Goal: Task Accomplishment & Management: Manage account settings

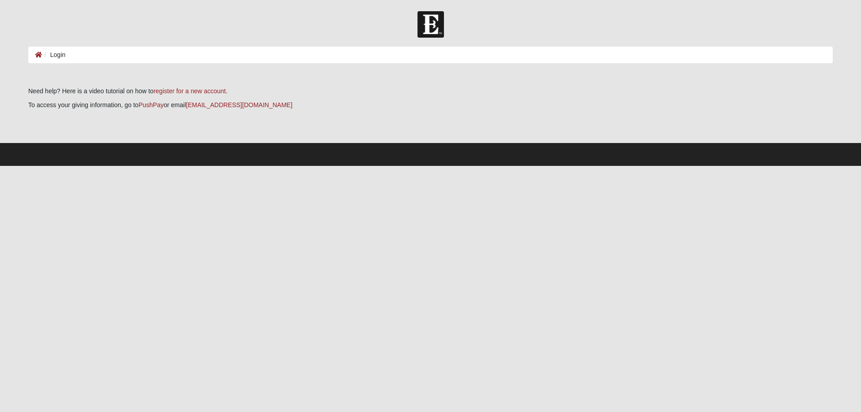
click at [75, 52] on ol "Login" at bounding box center [430, 55] width 804 height 17
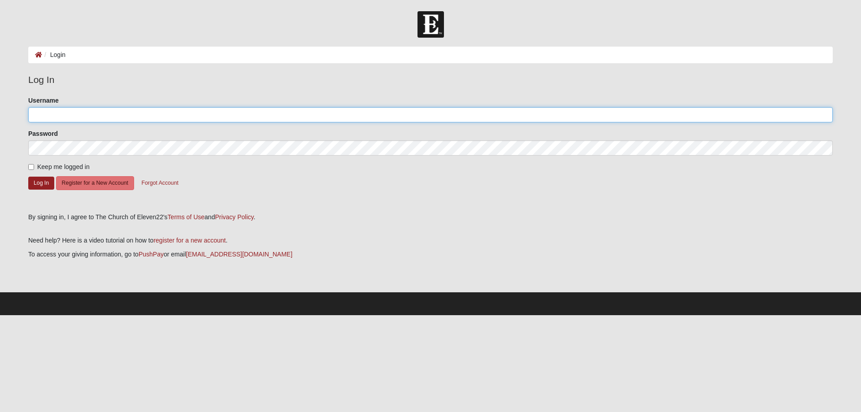
click at [68, 119] on input "Username" at bounding box center [430, 114] width 804 height 15
type input "[EMAIL_ADDRESS][DOMAIN_NAME]"
click at [30, 167] on input "Keep me logged in" at bounding box center [31, 167] width 6 height 6
checkbox input "true"
click at [35, 185] on button "Log In" at bounding box center [41, 183] width 26 height 13
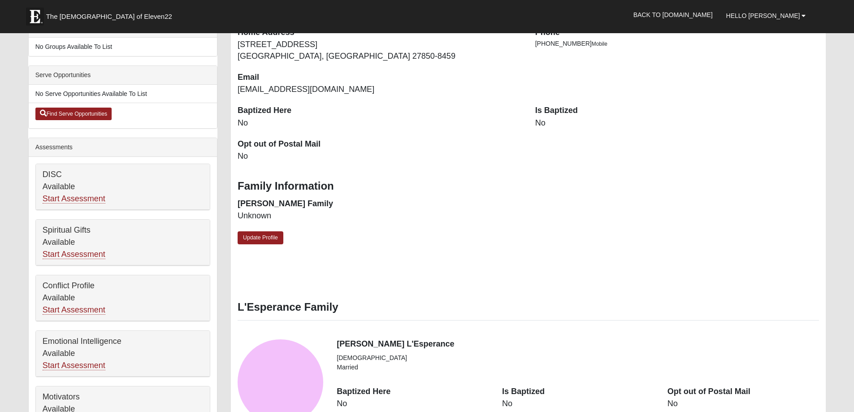
scroll to position [314, 0]
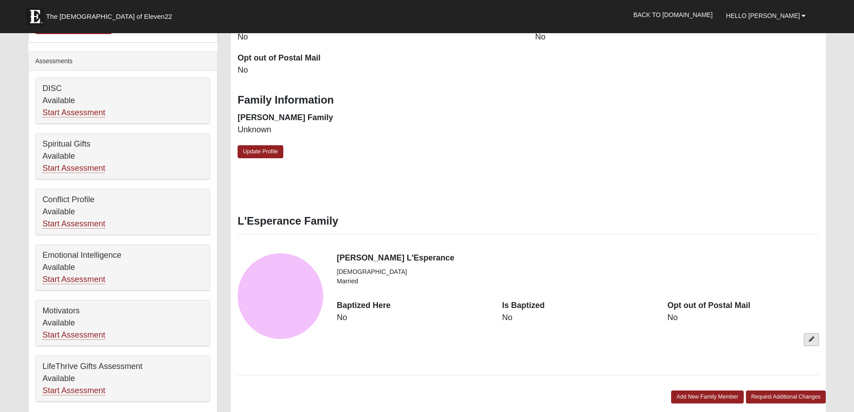
click at [816, 343] on link at bounding box center [811, 339] width 15 height 13
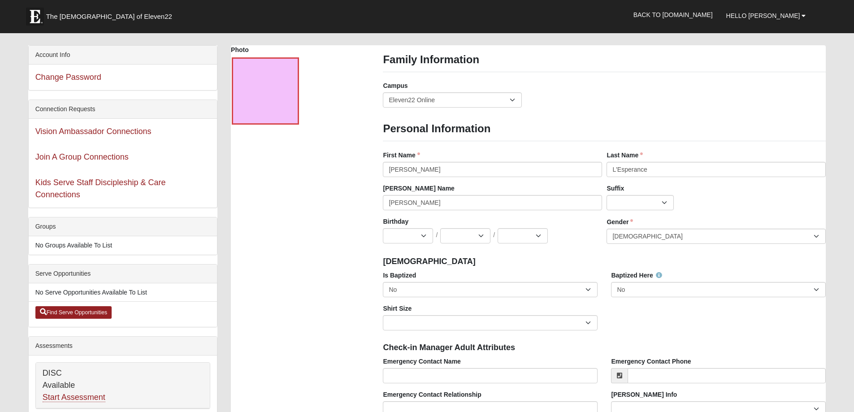
scroll to position [45, 0]
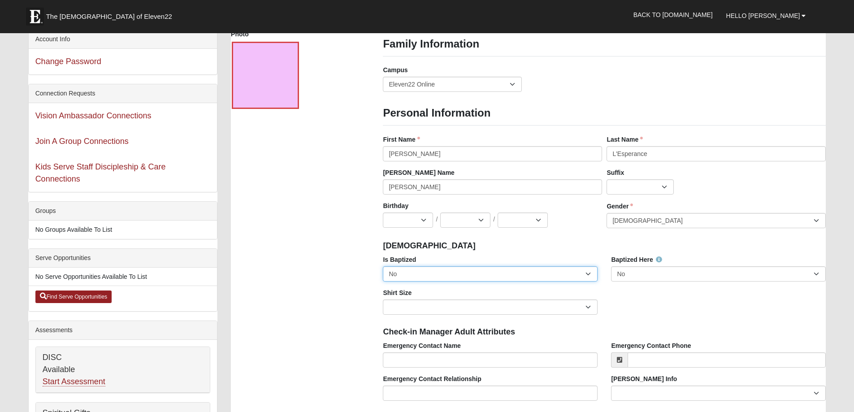
click at [591, 275] on select "No Yes" at bounding box center [490, 273] width 215 height 15
select select "True"
click at [383, 266] on select "No Yes" at bounding box center [490, 273] width 215 height 15
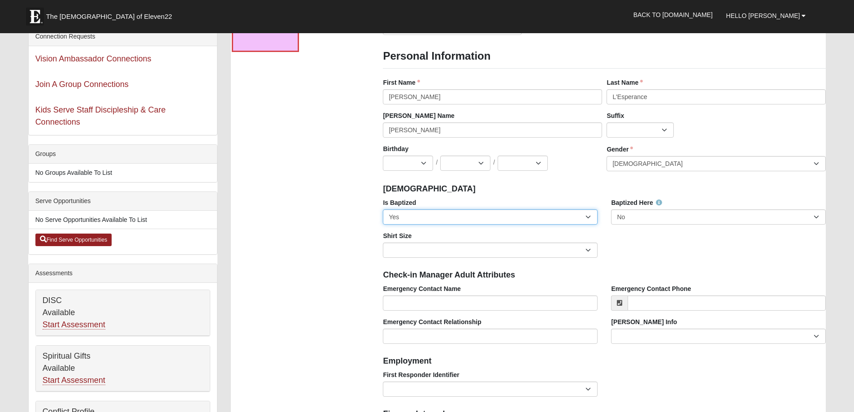
scroll to position [134, 0]
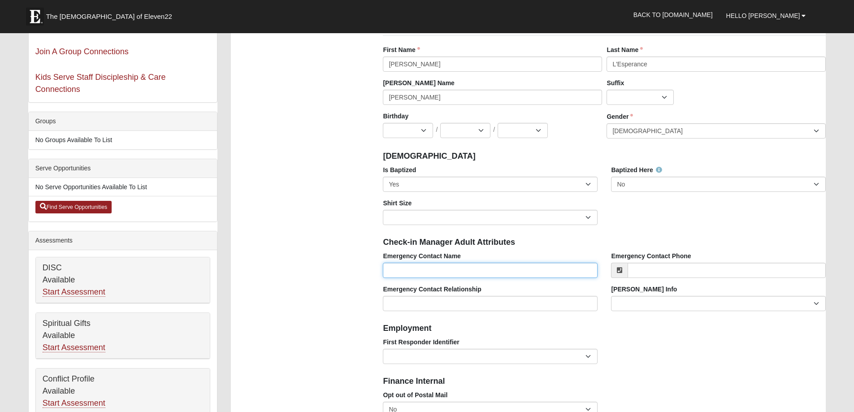
click at [519, 273] on input "Emergency Contact Name" at bounding box center [490, 270] width 215 height 15
type input "Linda Pearl Lesperance"
type input "2523083183"
type input "lindaplesperance@gmail.com"
type input "(252) 308-3183"
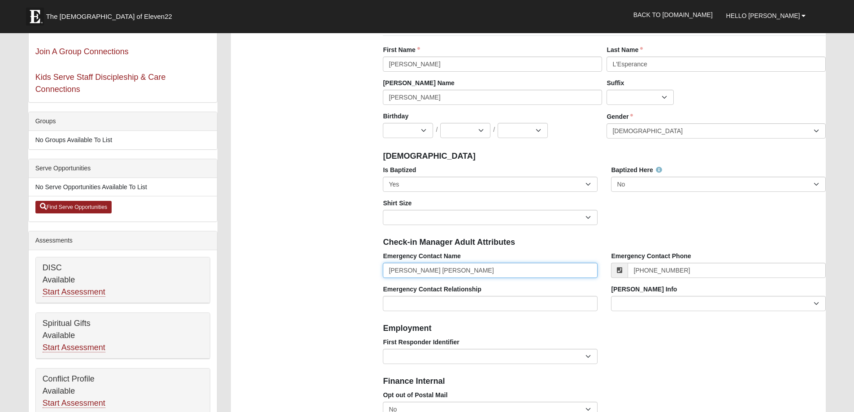
click at [421, 272] on input "Linda Pearl Lesperance" at bounding box center [490, 270] width 215 height 15
type input "Linda Lesperance"
click at [451, 305] on input "Emergency Contact Relationship" at bounding box center [490, 303] width 215 height 15
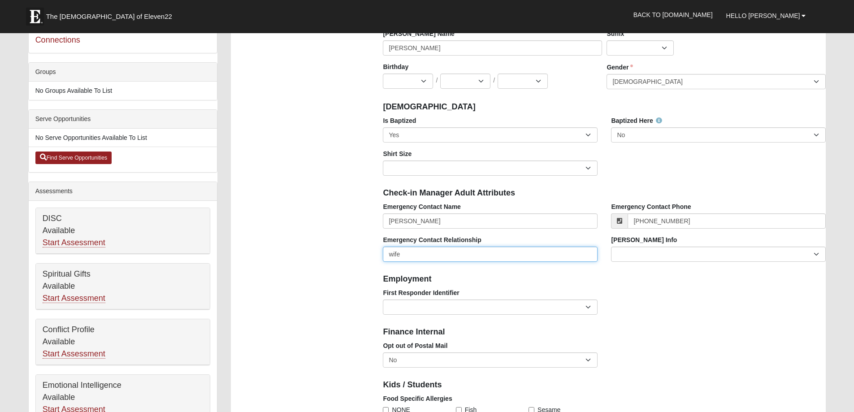
scroll to position [224, 0]
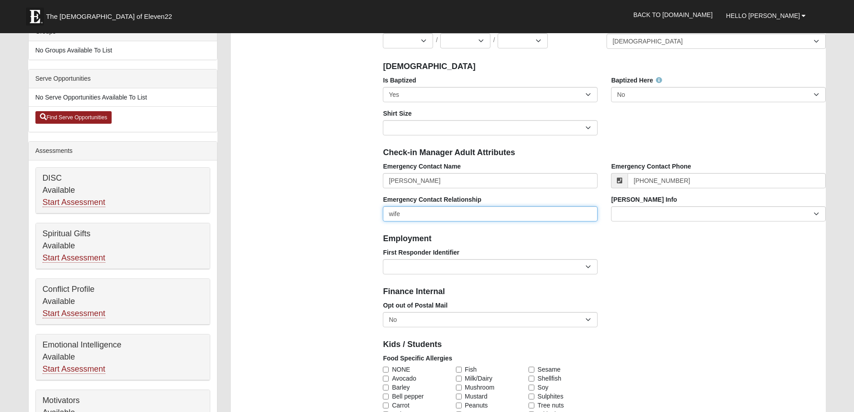
type input "wife"
click at [590, 267] on select "EMT | Paramedic | Medical Firefighter | Fire Department Police Officer | Sherif…" at bounding box center [490, 266] width 215 height 15
click at [589, 267] on select "EMT | Paramedic | Medical Firefighter | Fire Department Police Officer | Sherif…" at bounding box center [490, 266] width 215 height 15
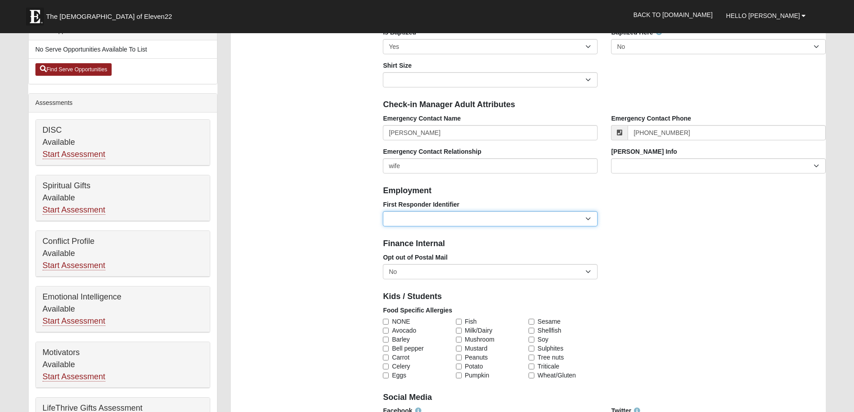
scroll to position [314, 0]
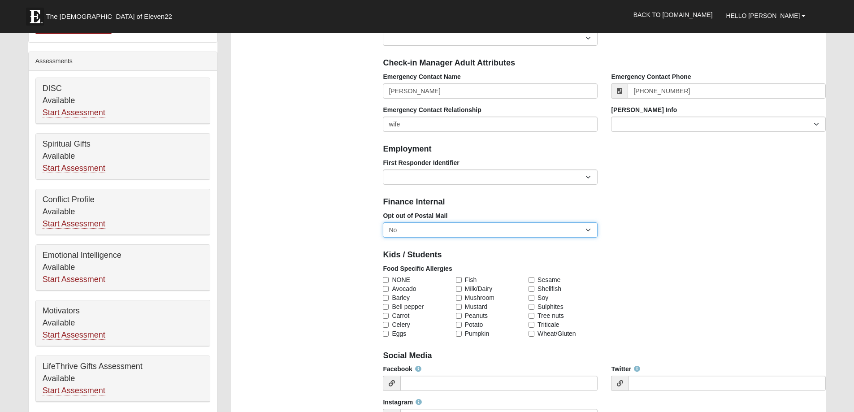
click at [590, 229] on select "No Yes" at bounding box center [490, 229] width 215 height 15
select select "True"
click at [383, 222] on select "No Yes" at bounding box center [490, 229] width 215 height 15
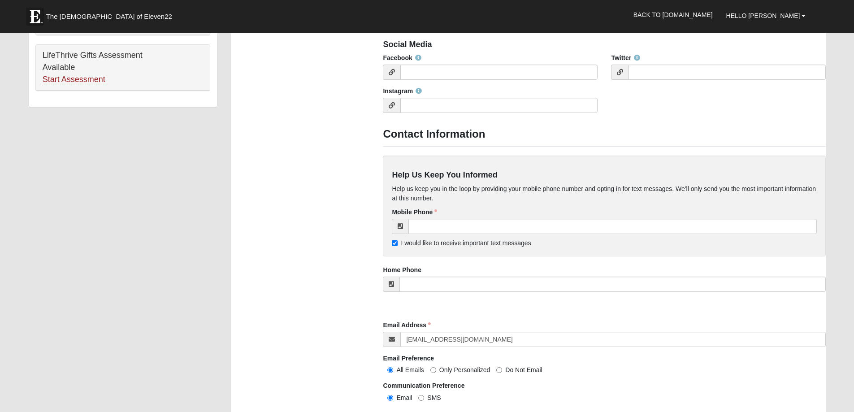
scroll to position [628, 0]
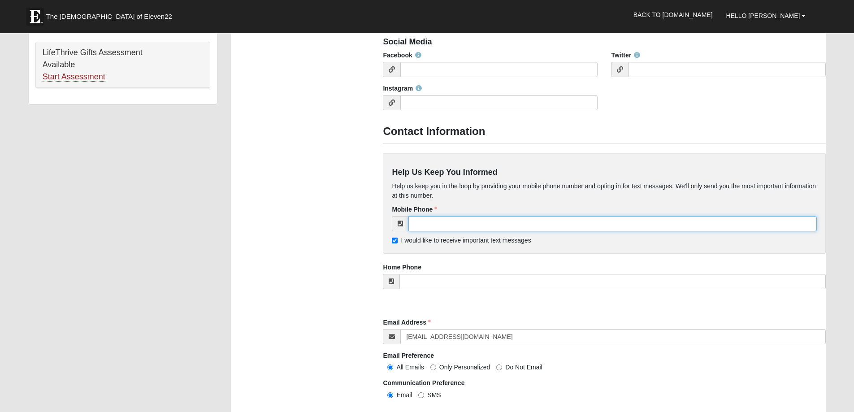
click at [482, 225] on input "tel" at bounding box center [612, 223] width 408 height 15
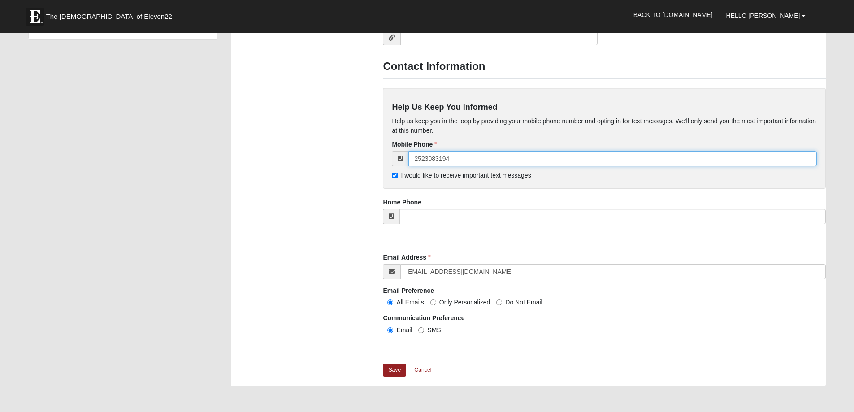
scroll to position [897, 0]
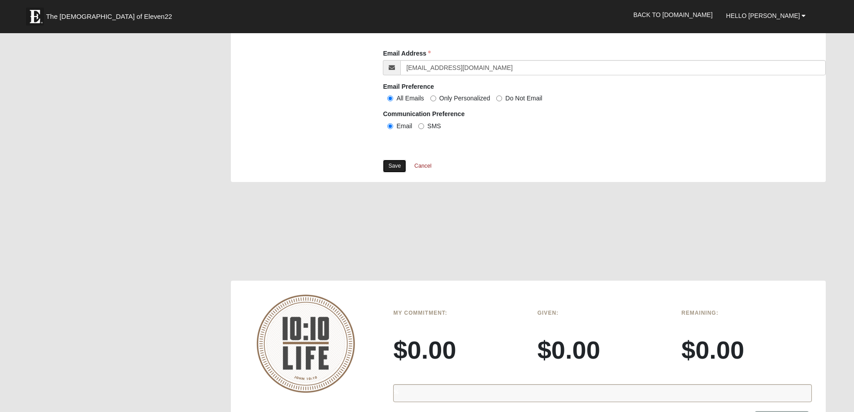
type input "(252) 308-3194"
click at [395, 165] on link "Save" at bounding box center [394, 166] width 23 height 13
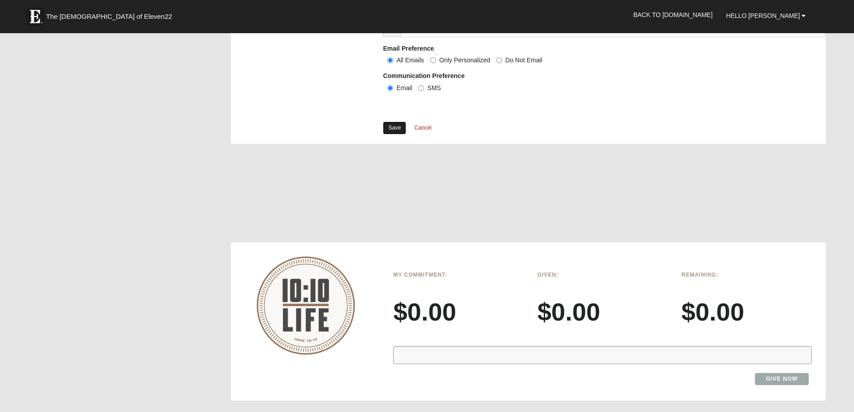
scroll to position [1076, 0]
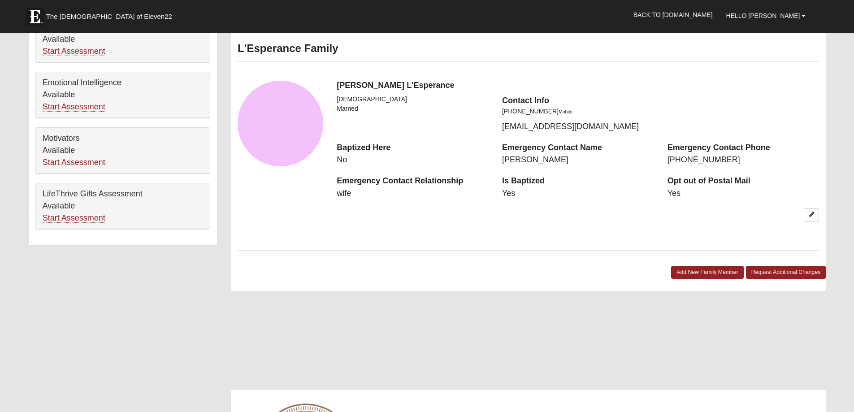
scroll to position [493, 0]
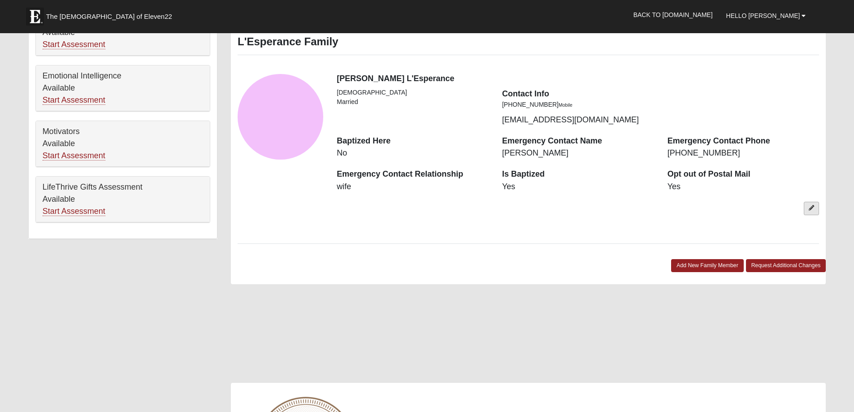
click at [808, 204] on link at bounding box center [811, 208] width 15 height 13
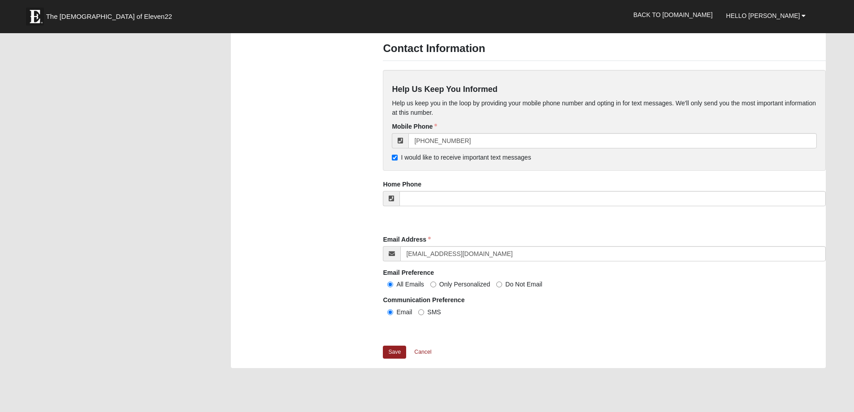
scroll to position [852, 0]
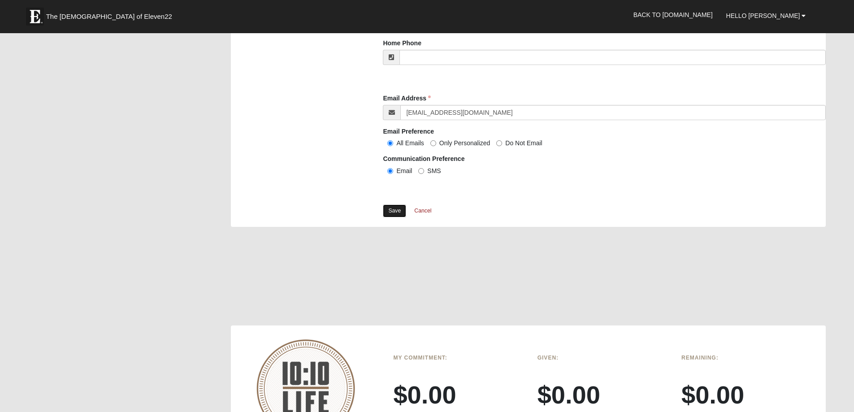
click at [401, 211] on link "Save" at bounding box center [394, 210] width 23 height 13
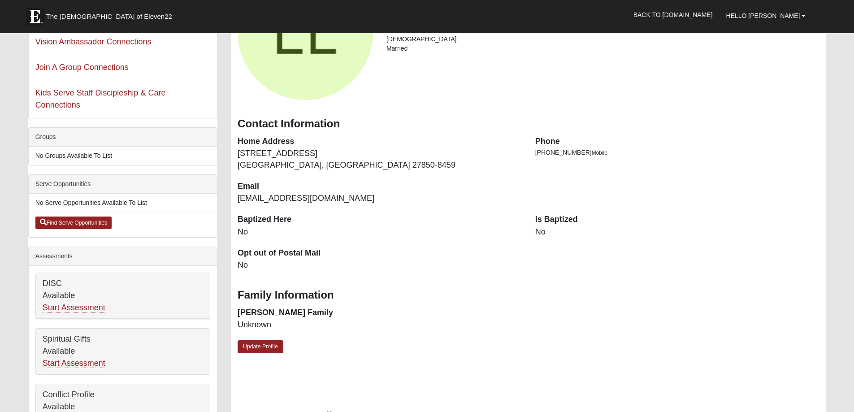
scroll to position [134, 0]
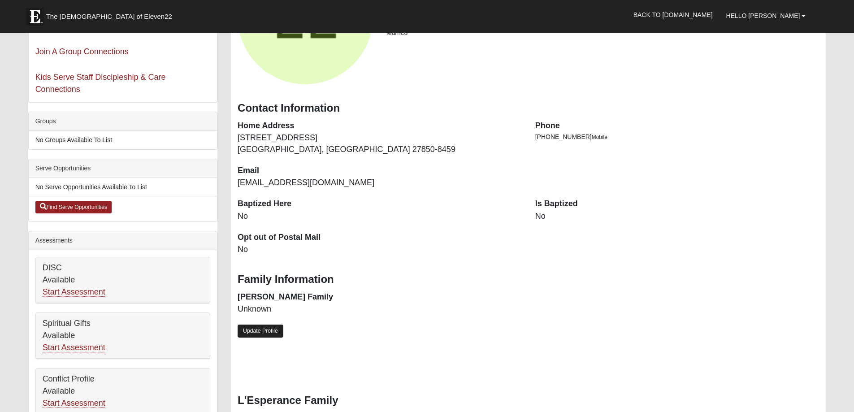
click at [259, 333] on link "Update Profile" at bounding box center [261, 331] width 46 height 13
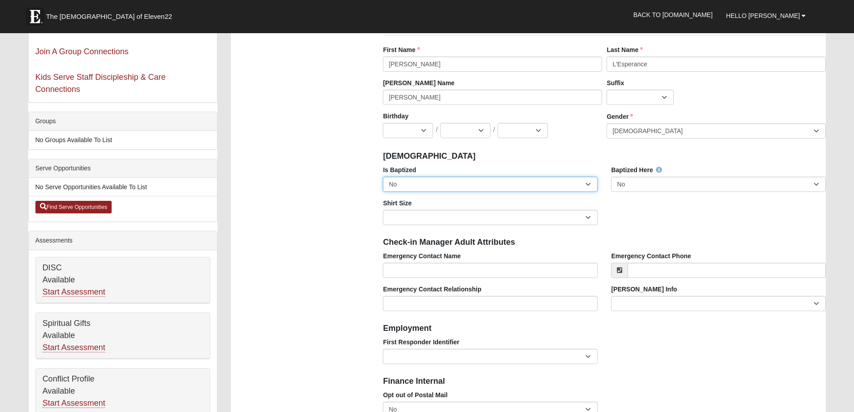
click at [588, 184] on select "No Yes" at bounding box center [490, 184] width 215 height 15
select select "True"
click at [383, 177] on select "No Yes" at bounding box center [490, 184] width 215 height 15
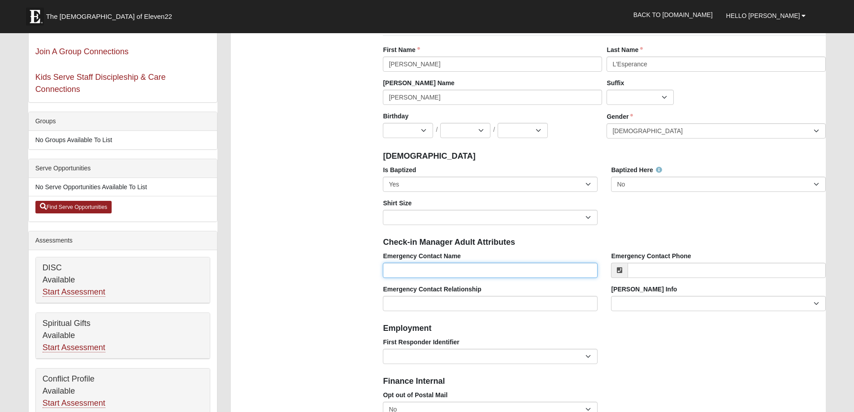
click at [448, 269] on input "Emergency Contact Name" at bounding box center [490, 270] width 215 height 15
type input "[PERSON_NAME] L'Esperance"
type input "2523083194"
select select "MI"
type input "(252) 308-3194"
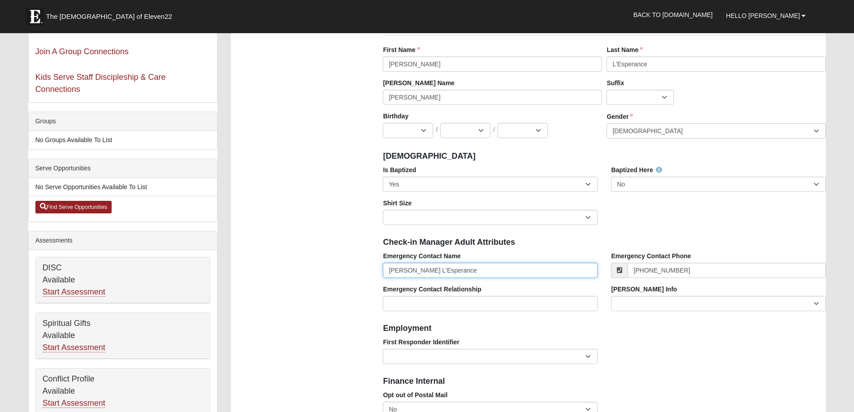
scroll to position [269, 0]
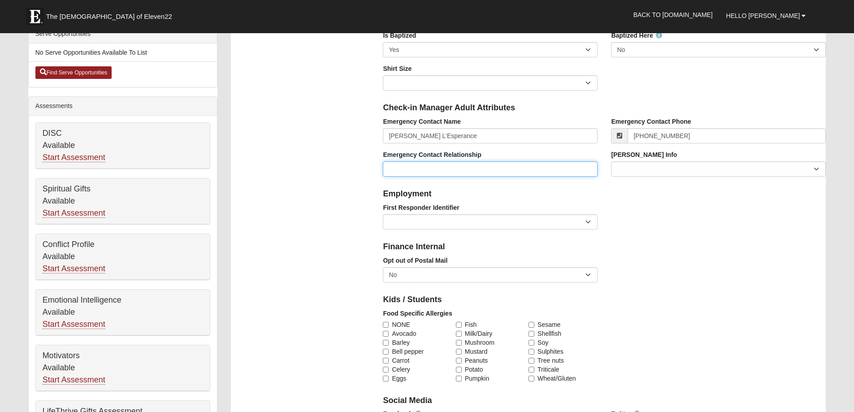
click at [561, 172] on input "Emergency Contact Relationship" at bounding box center [490, 168] width 215 height 15
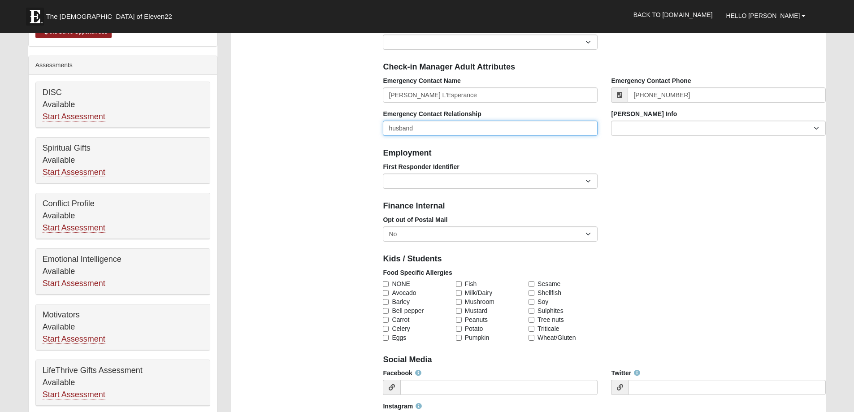
scroll to position [359, 0]
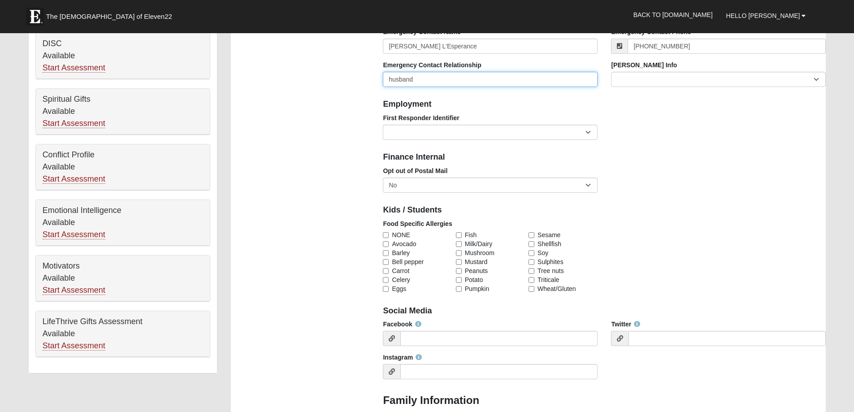
type input "husband"
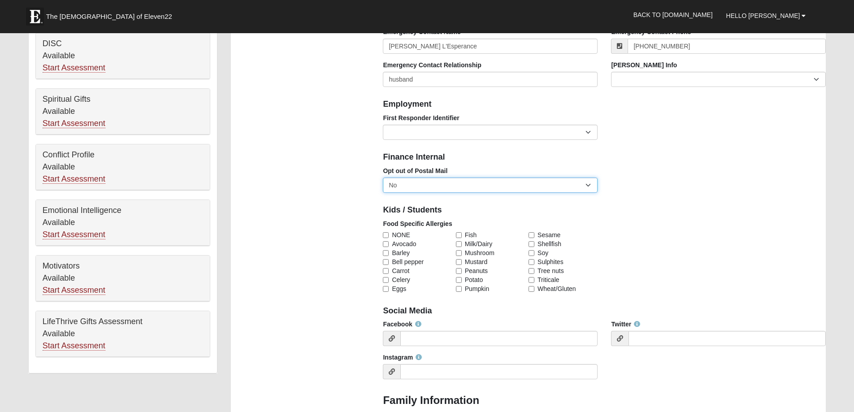
click at [590, 186] on select "No Yes" at bounding box center [490, 185] width 215 height 15
select select "True"
click at [383, 178] on select "No Yes" at bounding box center [490, 185] width 215 height 15
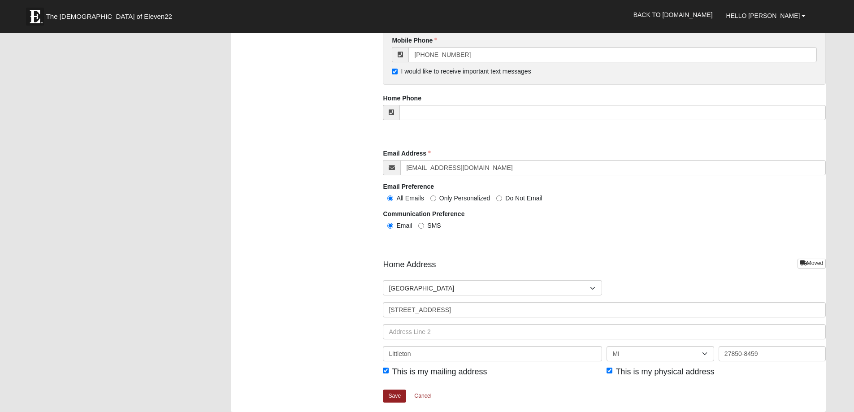
scroll to position [897, 0]
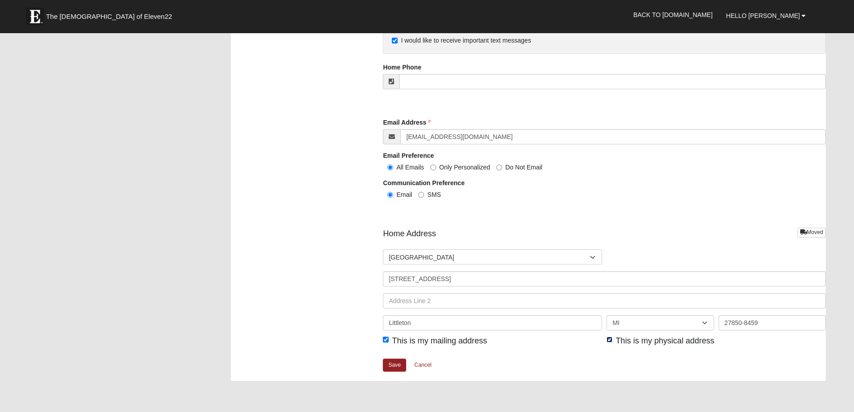
click at [609, 342] on input "This is my physical address" at bounding box center [610, 340] width 6 height 6
checkbox input "false"
click at [395, 368] on link "Save" at bounding box center [394, 365] width 23 height 13
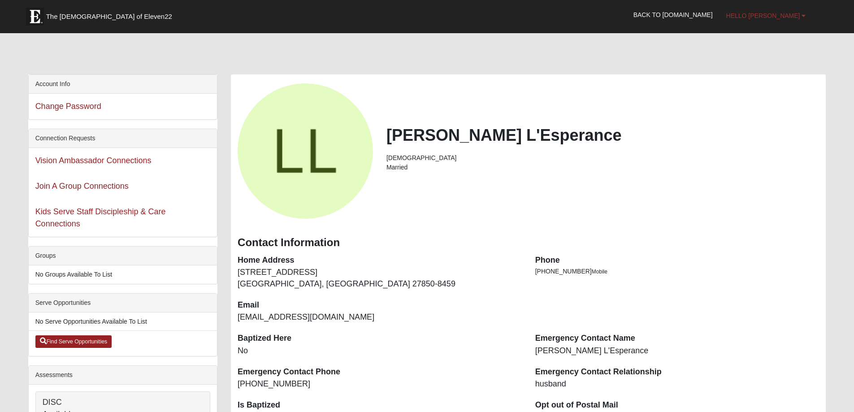
click at [803, 19] on link "Hello Linda" at bounding box center [766, 15] width 93 height 22
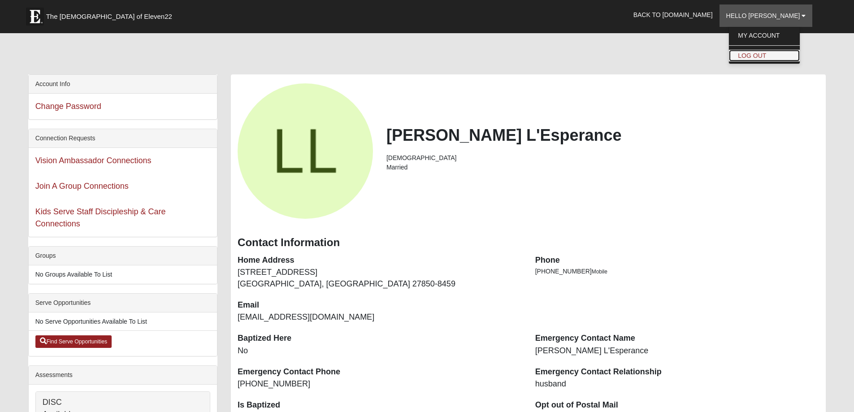
drag, startPoint x: 783, startPoint y: 54, endPoint x: 778, endPoint y: 57, distance: 5.5
click at [782, 54] on link "Log Out" at bounding box center [764, 56] width 71 height 12
